Goal: Task Accomplishment & Management: Use online tool/utility

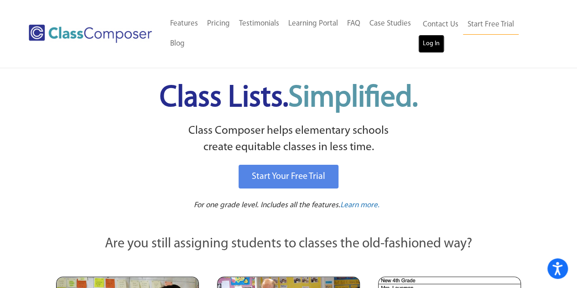
click at [427, 41] on link "Log In" at bounding box center [431, 44] width 26 height 18
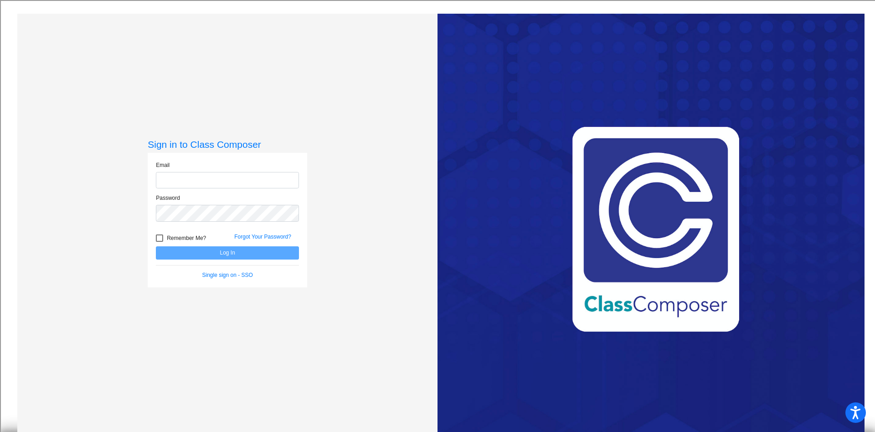
type input "[EMAIL_ADDRESS][DOMAIN_NAME]"
click at [241, 251] on button "Log In" at bounding box center [227, 252] width 143 height 13
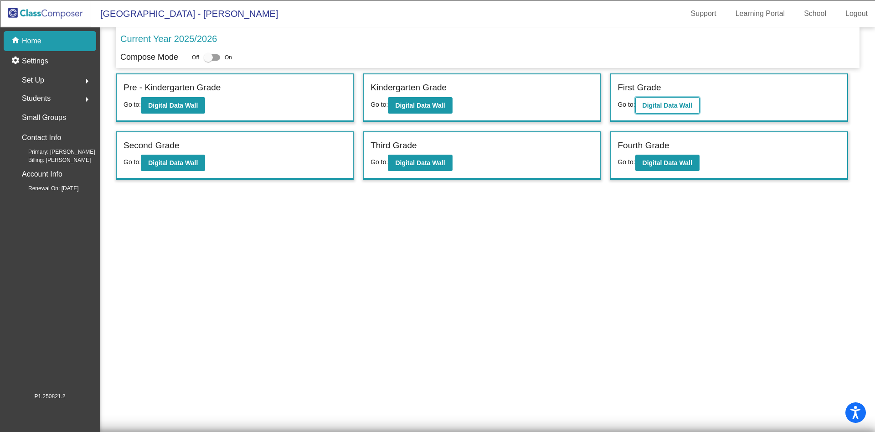
click at [681, 108] on b "Digital Data Wall" at bounding box center [668, 105] width 50 height 7
